Goal: Information Seeking & Learning: Learn about a topic

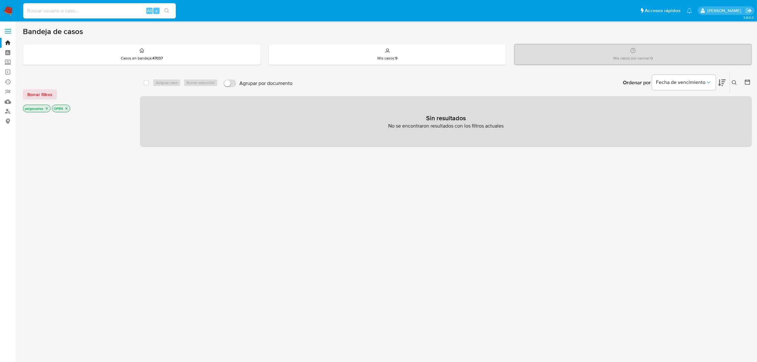
click at [100, 10] on input at bounding box center [99, 11] width 153 height 8
paste input "2657532515"
type input "2657532515"
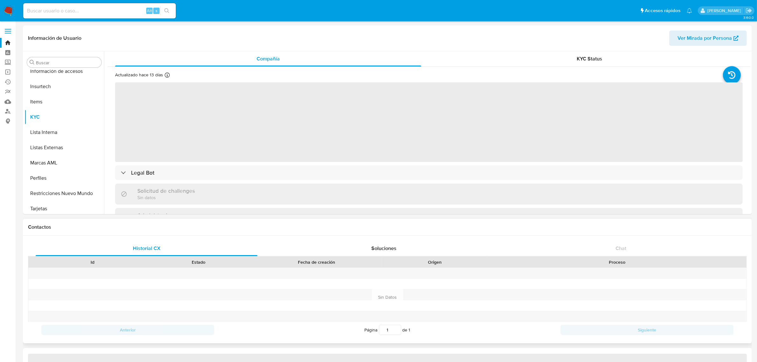
scroll to position [268, 0]
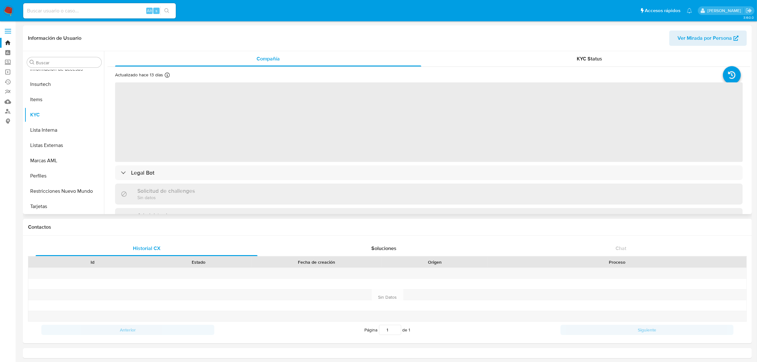
select select "10"
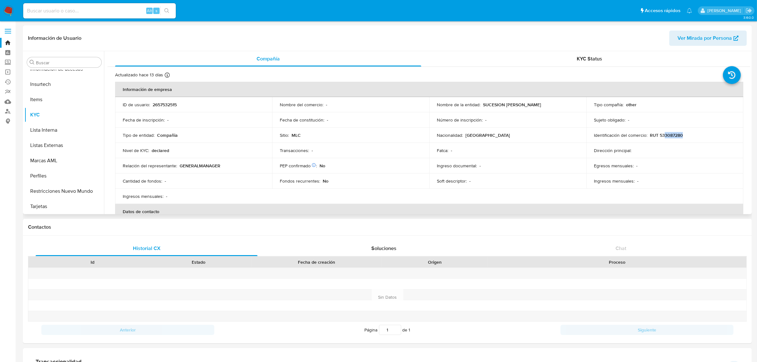
drag, startPoint x: 663, startPoint y: 134, endPoint x: 693, endPoint y: 134, distance: 30.5
click at [693, 134] on div "Identificación del comercio : RUT 533087280" at bounding box center [665, 135] width 142 height 6
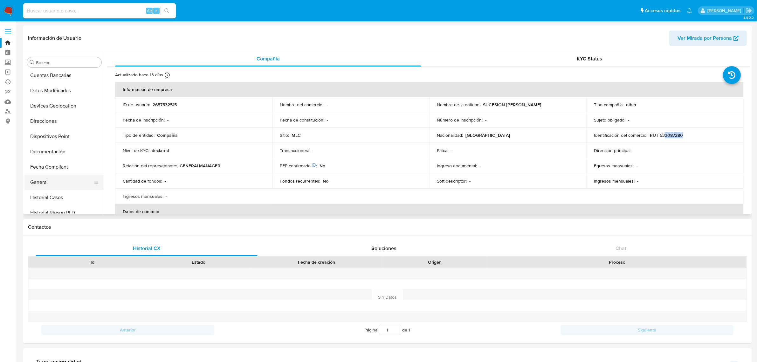
scroll to position [79, 0]
click at [55, 150] on button "Documentación" at bounding box center [61, 150] width 74 height 15
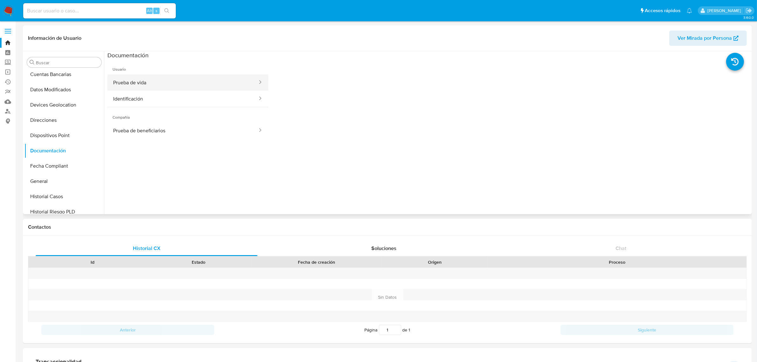
click at [159, 83] on button "Prueba de vida" at bounding box center [182, 82] width 151 height 16
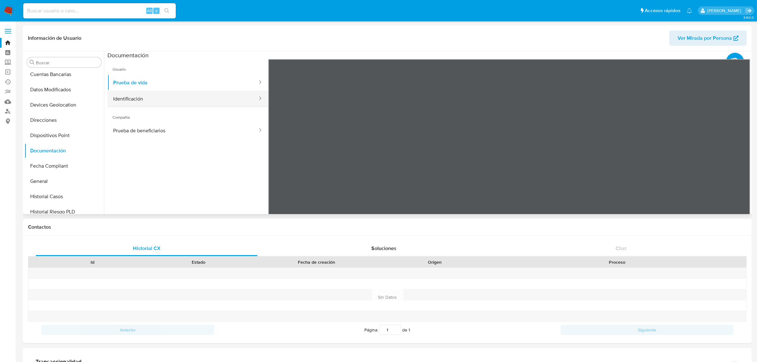
click at [143, 99] on button "Identificación" at bounding box center [182, 99] width 151 height 16
click at [178, 129] on button "Prueba de beneficiarios" at bounding box center [182, 130] width 151 height 16
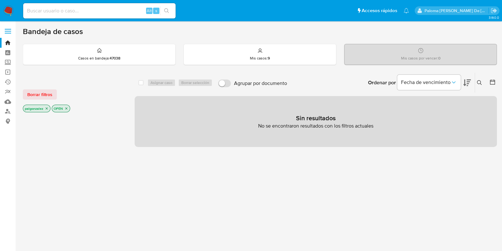
click at [105, 13] on input at bounding box center [99, 11] width 153 height 8
paste input "2657532515"
type input "2657532515"
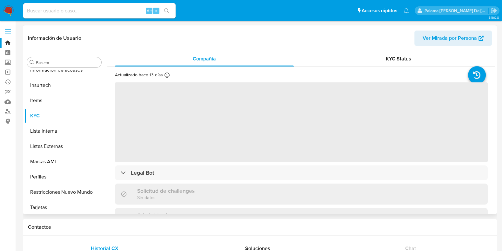
scroll to position [268, 0]
select select "10"
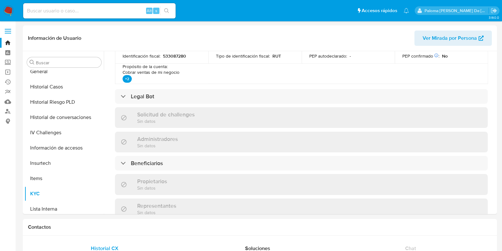
scroll to position [199, 0]
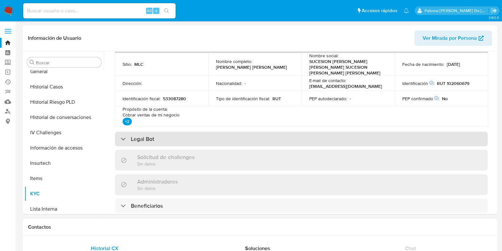
click at [179, 132] on div "Legal Bot" at bounding box center [301, 139] width 373 height 15
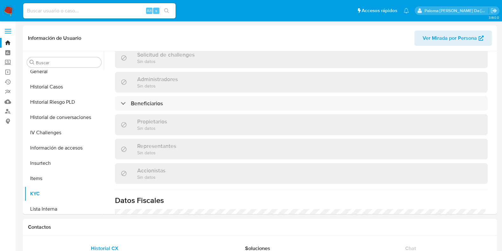
scroll to position [357, 0]
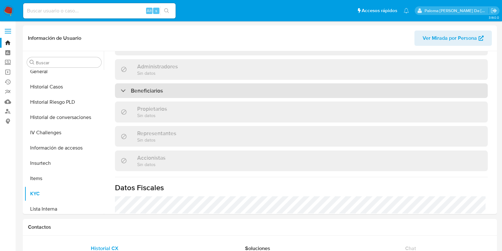
click at [193, 94] on div "Beneficiarios" at bounding box center [301, 90] width 373 height 15
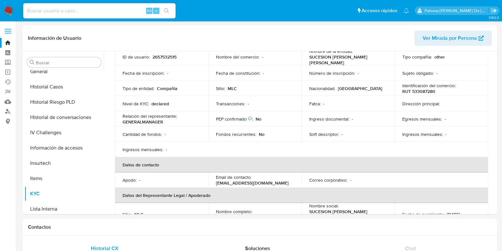
scroll to position [0, 0]
